Goal: Check status: Check status

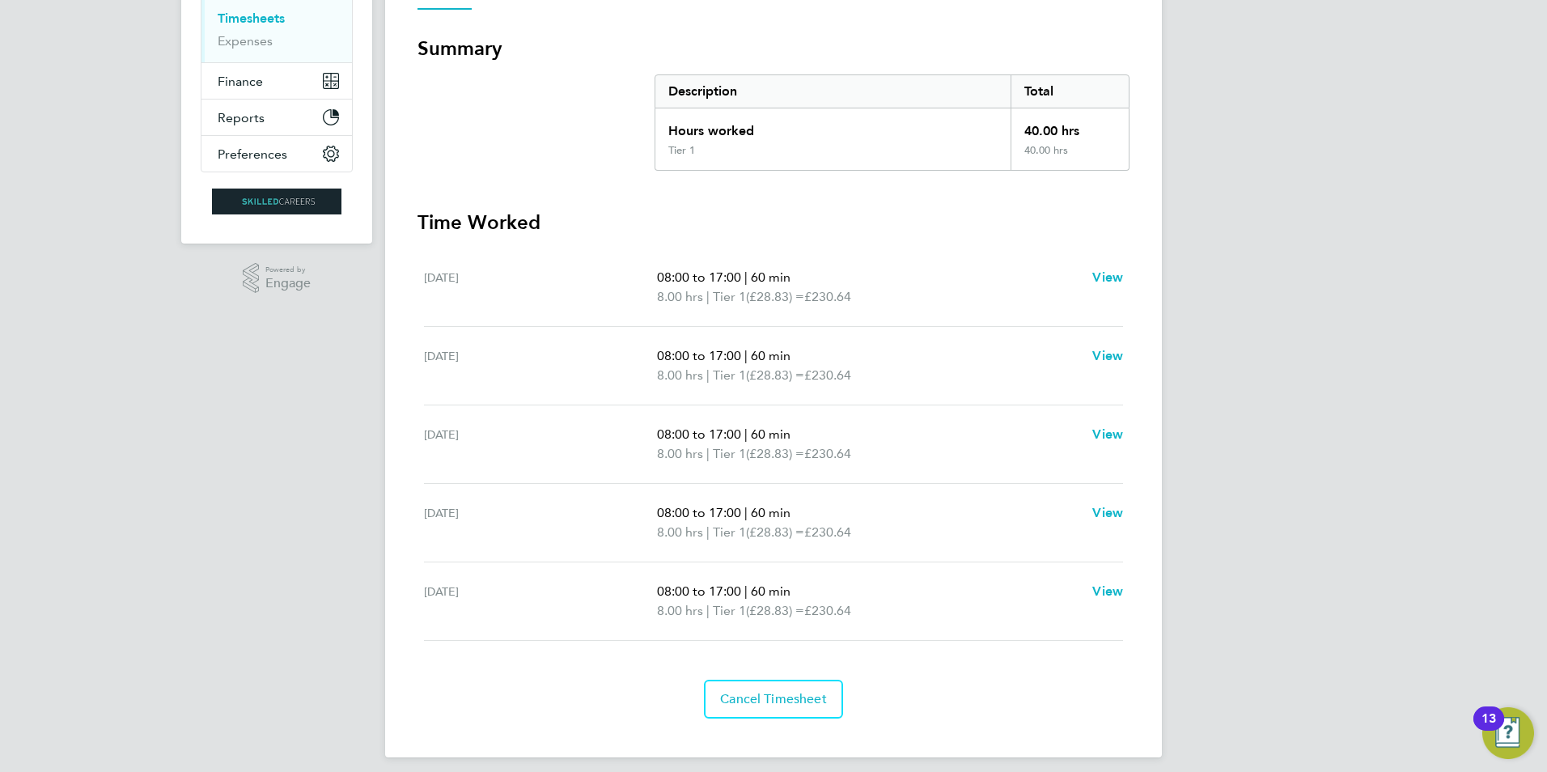
scroll to position [279, 0]
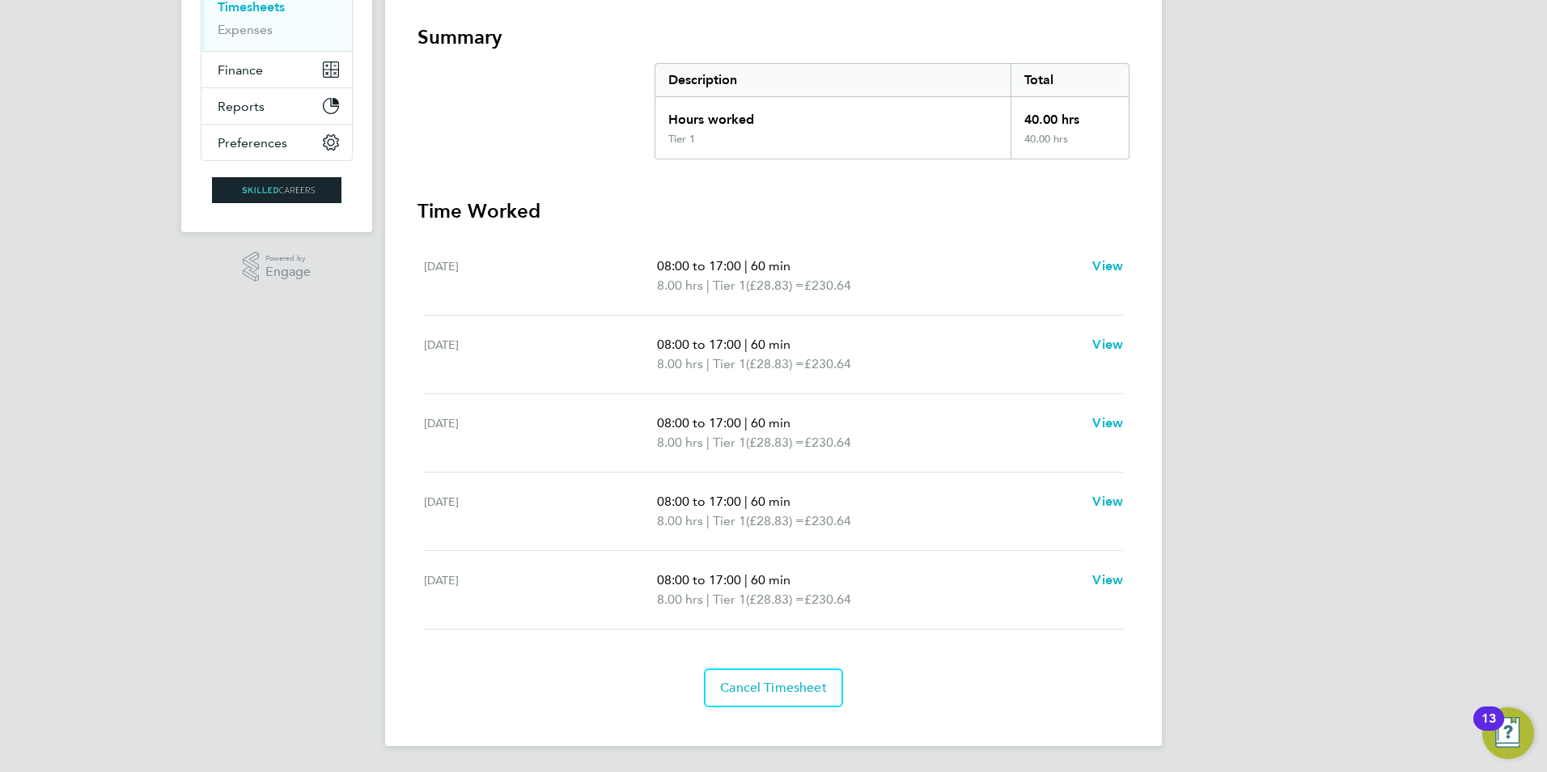
drag, startPoint x: 421, startPoint y: 143, endPoint x: 1137, endPoint y: 616, distance: 858.2
click at [1137, 616] on div "Back Following [PERSON_NAME] Timesheet [DATE] - [DATE] £1,153. 20 "Electrical E…" at bounding box center [773, 256] width 777 height 980
drag, startPoint x: 1137, startPoint y: 616, endPoint x: 993, endPoint y: 534, distance: 165.6
copy div "[PERSON_NAME] Timesheet [DATE] - [DATE] £1,153. 20 "Electrical Engineer BC" at …"
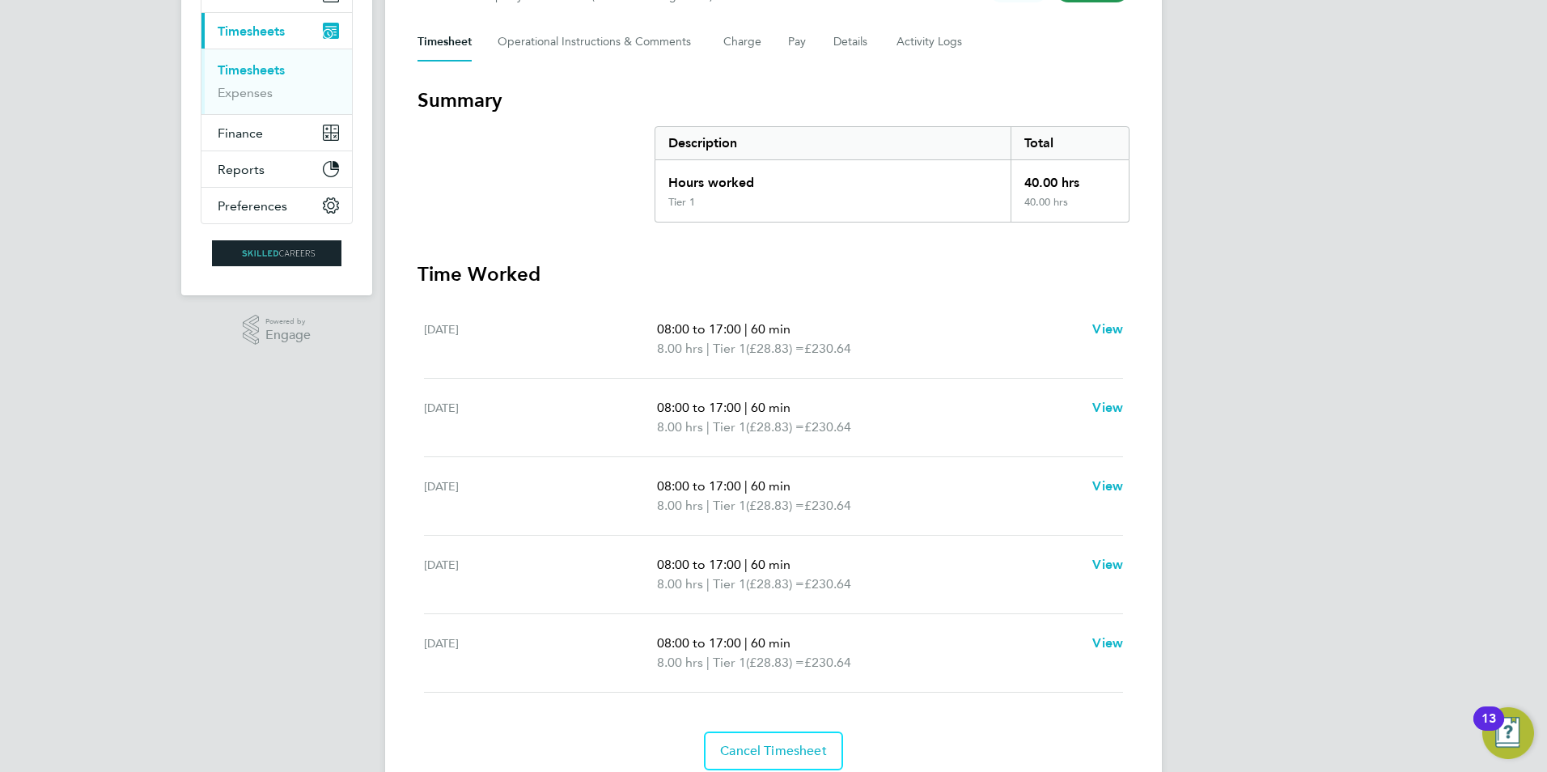
scroll to position [198, 0]
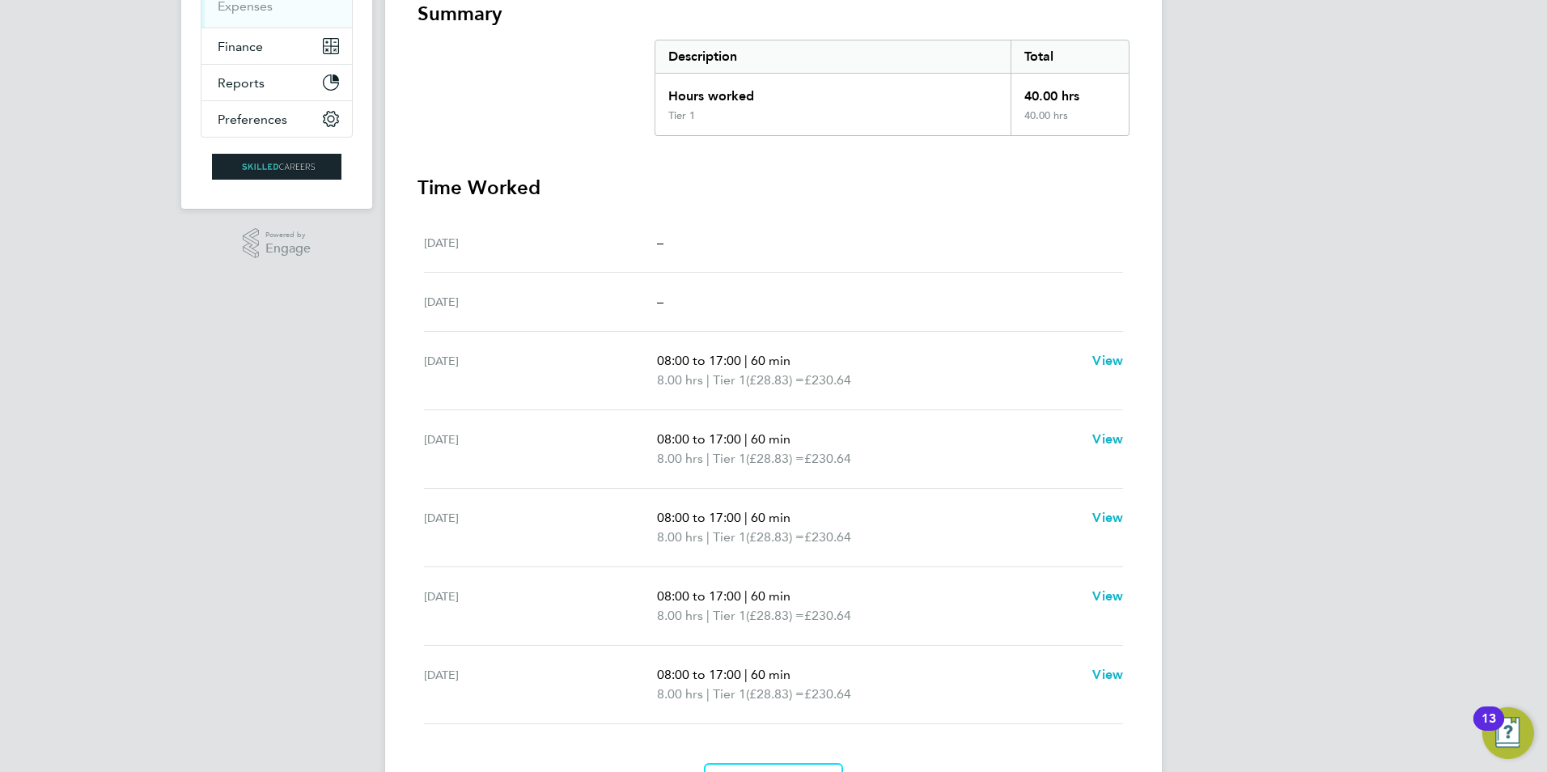
scroll to position [397, 0]
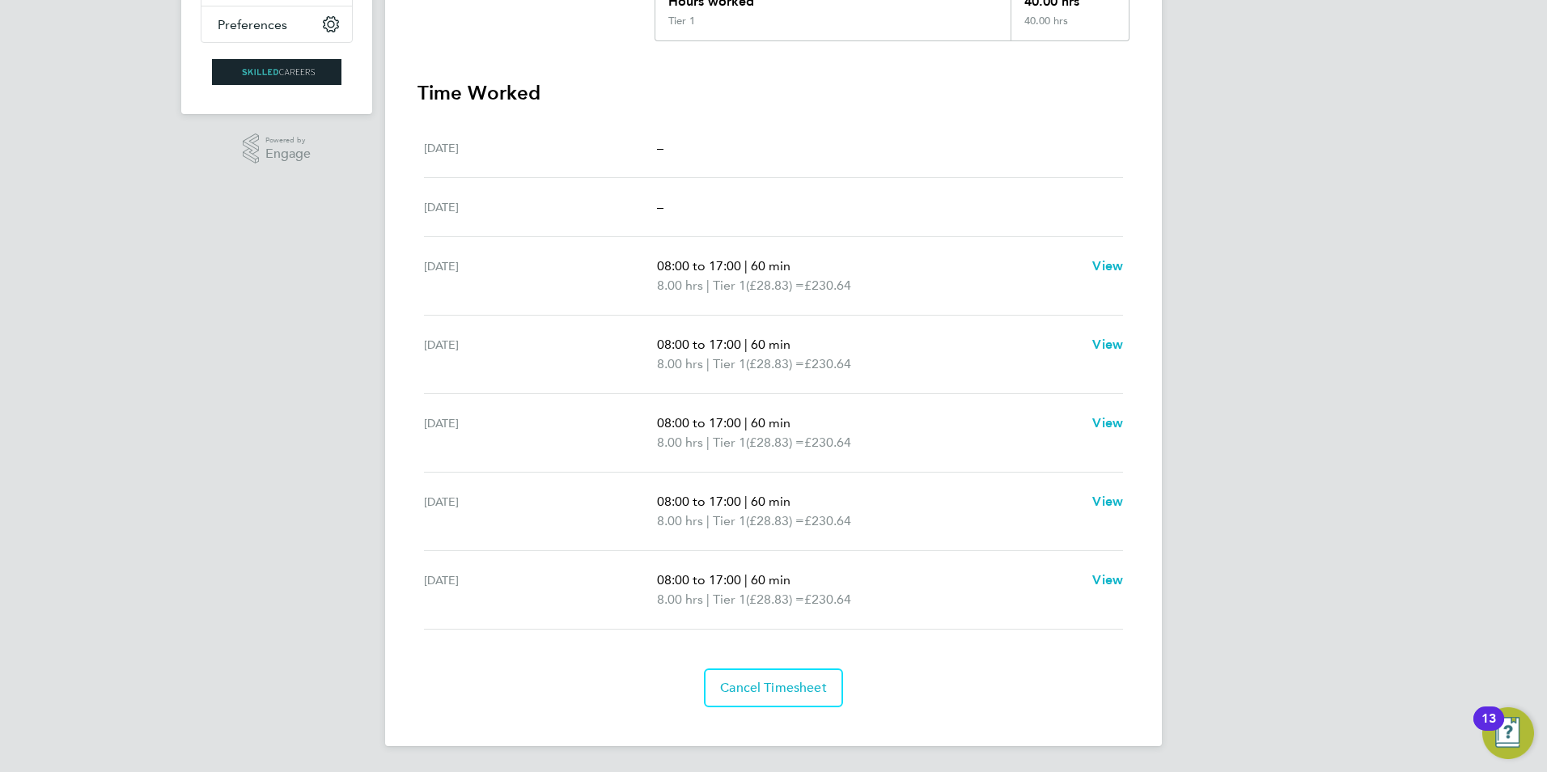
drag, startPoint x: 416, startPoint y: 142, endPoint x: 1167, endPoint y: 577, distance: 867.8
click at [1167, 577] on div "[PERSON_NAME] Notifications 20 Applications: Network Team Members Businesses Si…" at bounding box center [773, 188] width 1547 height 1170
copy div "[PERSON_NAME] Timesheet [DATE] - [DATE] £1,153. 20 "Electrical Engineer BC" at …"
